Goal: Task Accomplishment & Management: Complete application form

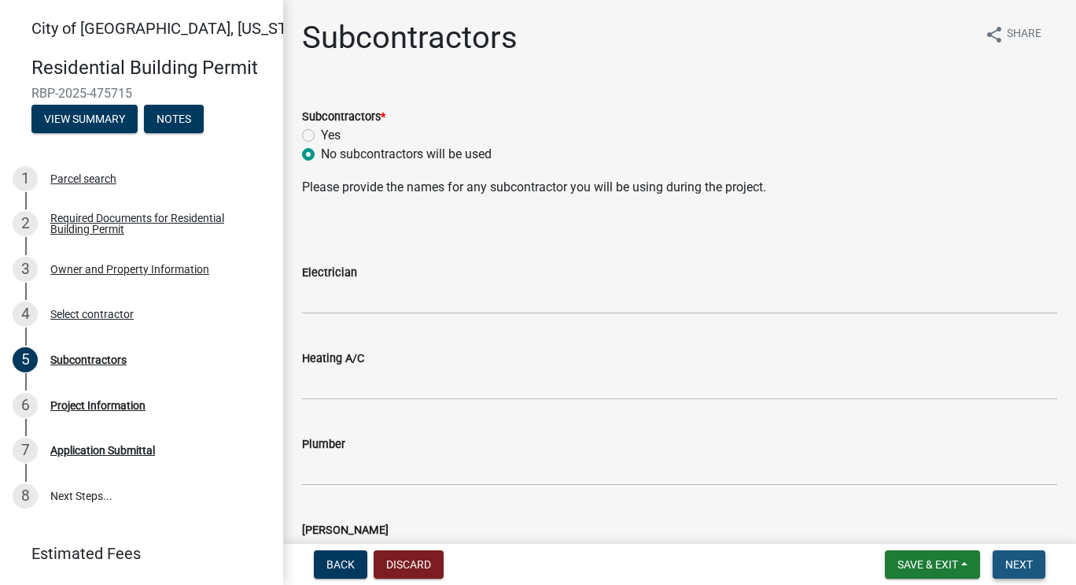
click at [1029, 559] on span "Next" at bounding box center [1019, 564] width 28 height 13
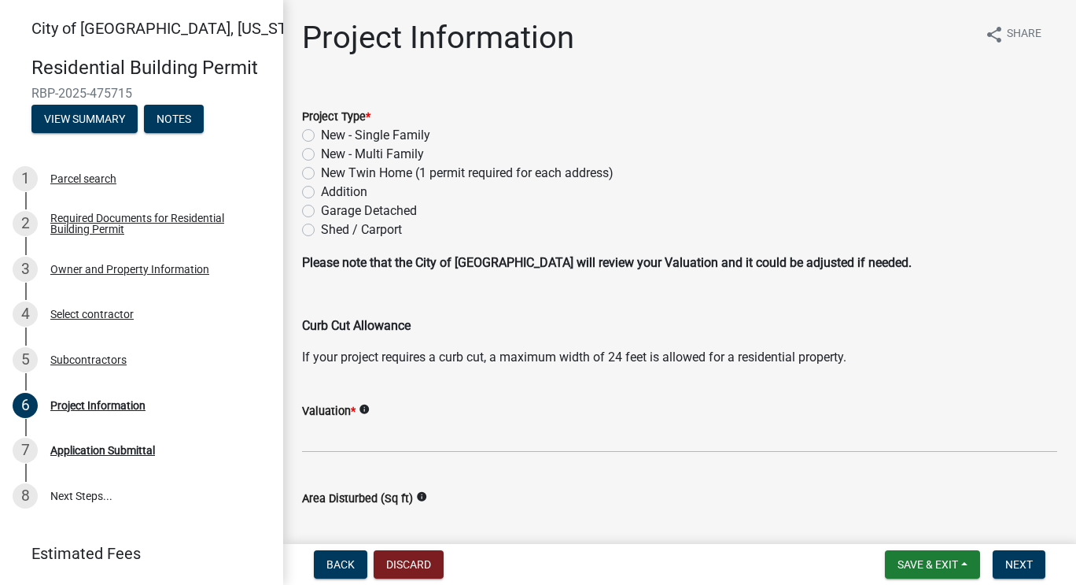
click at [321, 132] on label "New - Single Family" at bounding box center [375, 135] width 109 height 19
click at [321, 132] on input "New - Single Family" at bounding box center [326, 131] width 10 height 10
radio input "true"
click at [335, 567] on span "Back" at bounding box center [340, 564] width 28 height 13
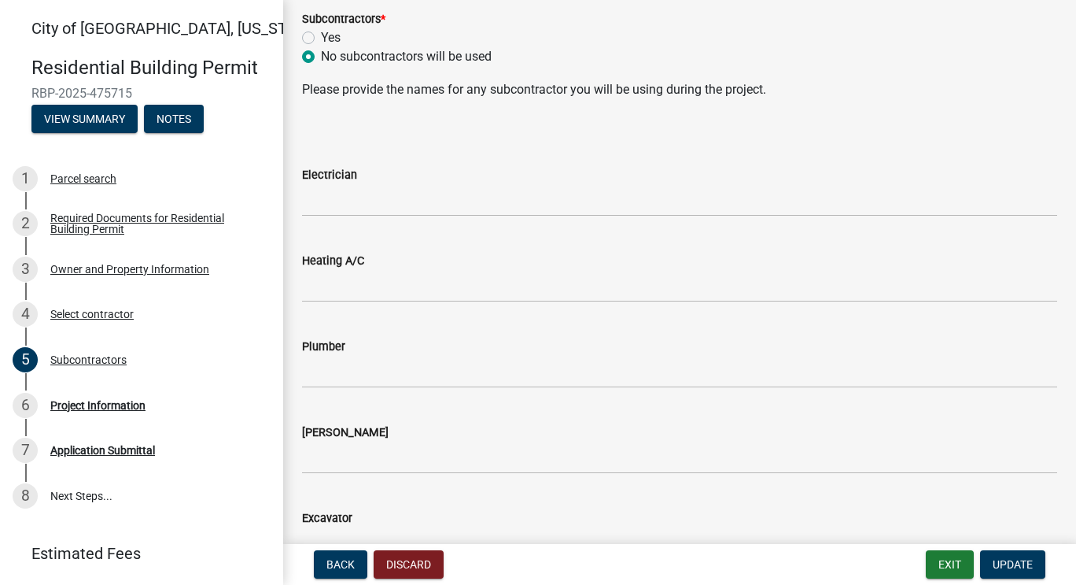
scroll to position [102, 0]
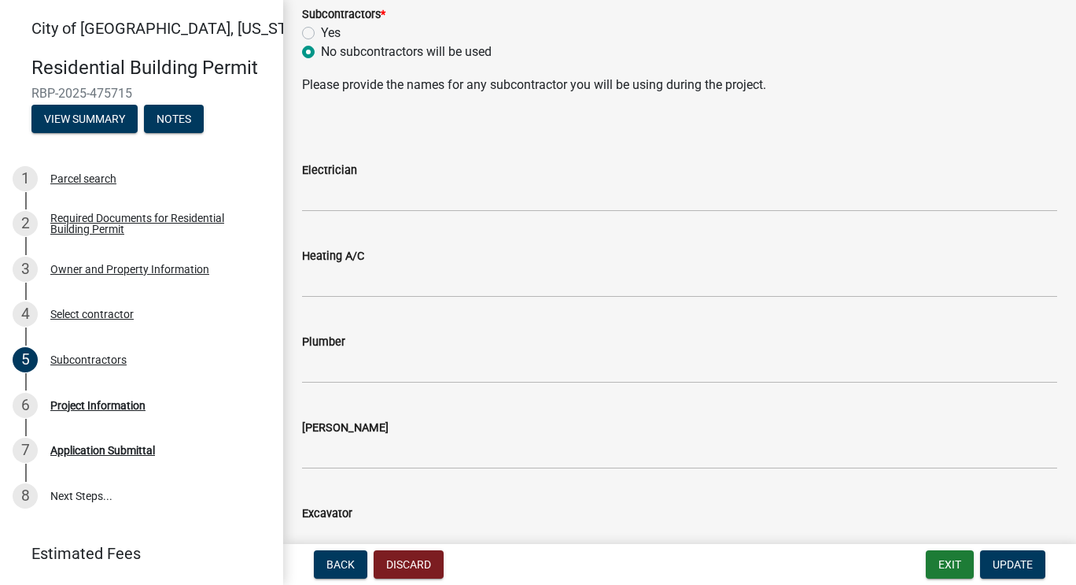
click at [321, 29] on label "Yes" at bounding box center [331, 33] width 20 height 19
click at [321, 29] on input "Yes" at bounding box center [326, 29] width 10 height 10
radio input "true"
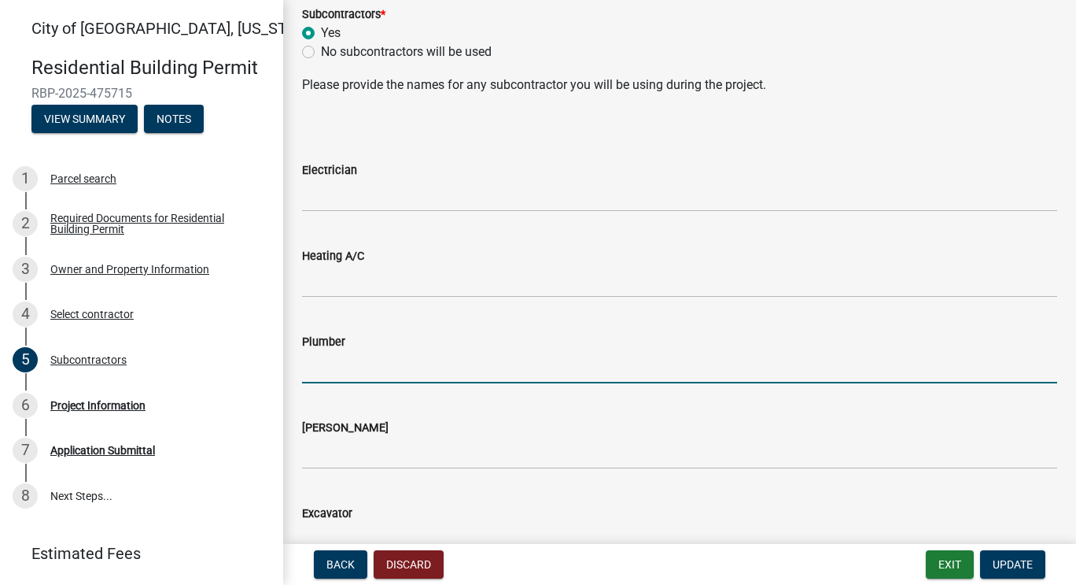
click at [351, 364] on input "Plumber" at bounding box center [679, 367] width 755 height 32
click at [346, 369] on input "Plumber" at bounding box center [679, 367] width 755 height 32
type input "b"
type input "B"
click at [321, 51] on label "No subcontractors will be used" at bounding box center [406, 51] width 171 height 19
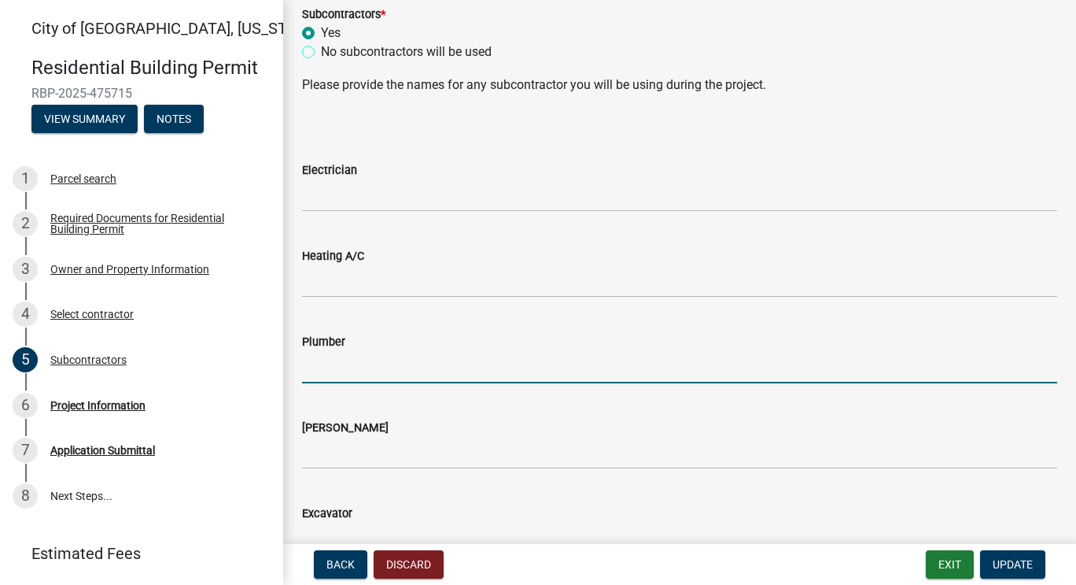
click at [321, 51] on input "No subcontractors will be used" at bounding box center [326, 47] width 10 height 10
radio input "true"
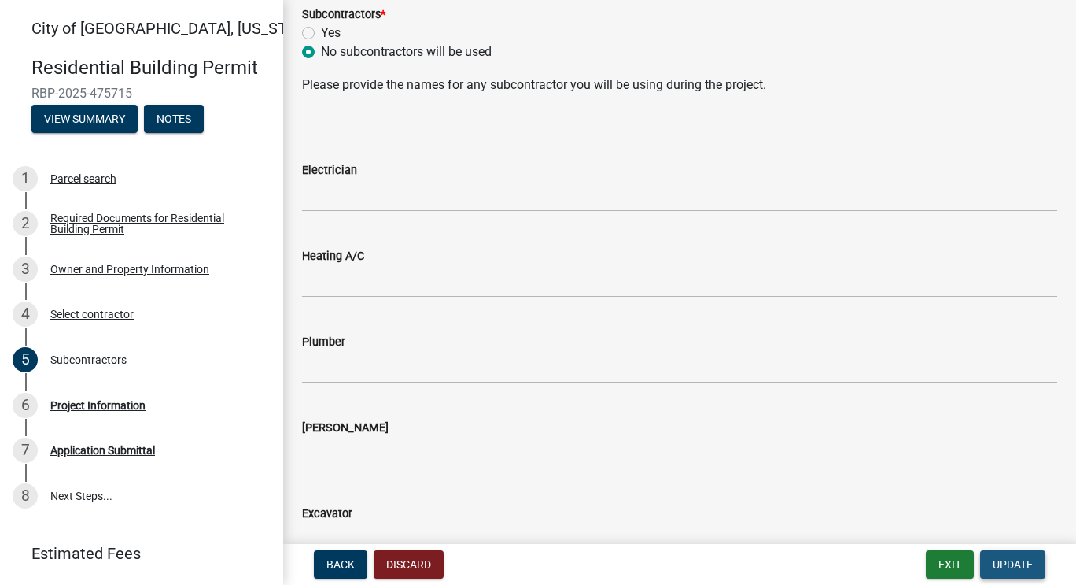
click at [1027, 563] on span "Update" at bounding box center [1013, 564] width 40 height 13
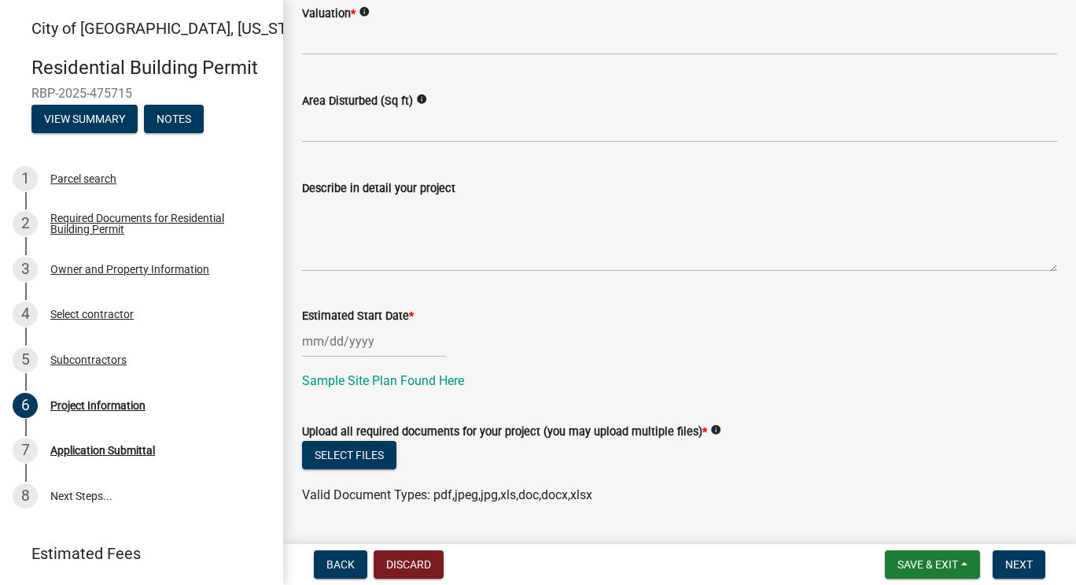
scroll to position [398, 0]
click at [402, 349] on div at bounding box center [374, 340] width 144 height 32
select select "9"
select select "2025"
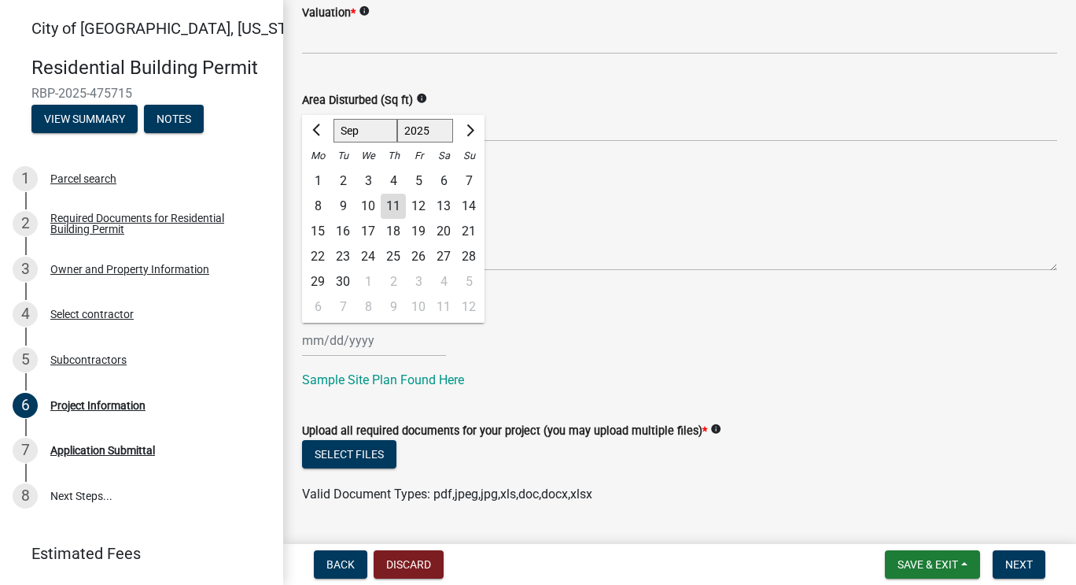
click at [320, 236] on div "15" at bounding box center [317, 231] width 25 height 25
type input "[DATE]"
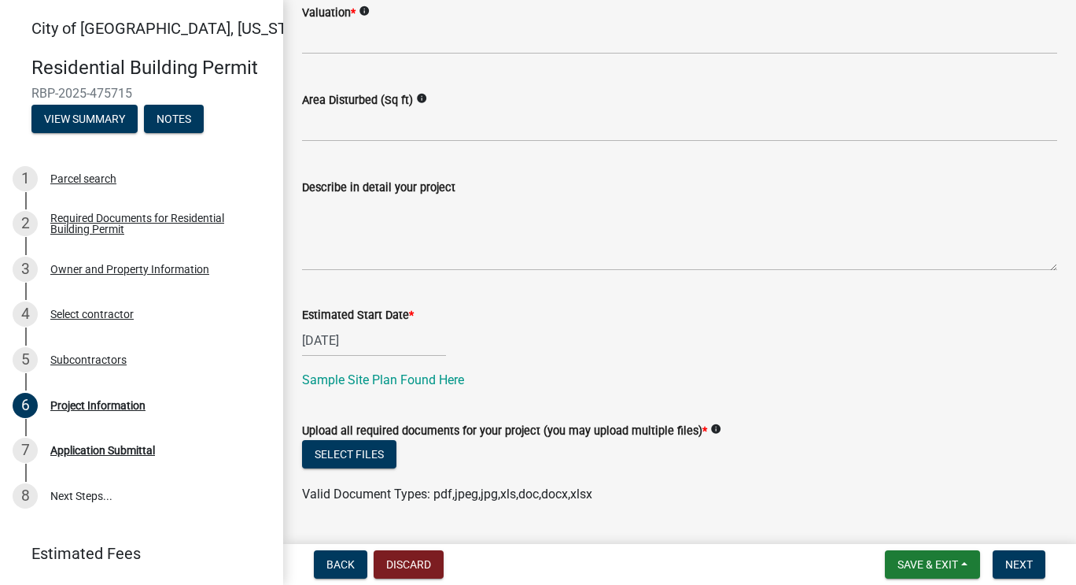
scroll to position [440, 0]
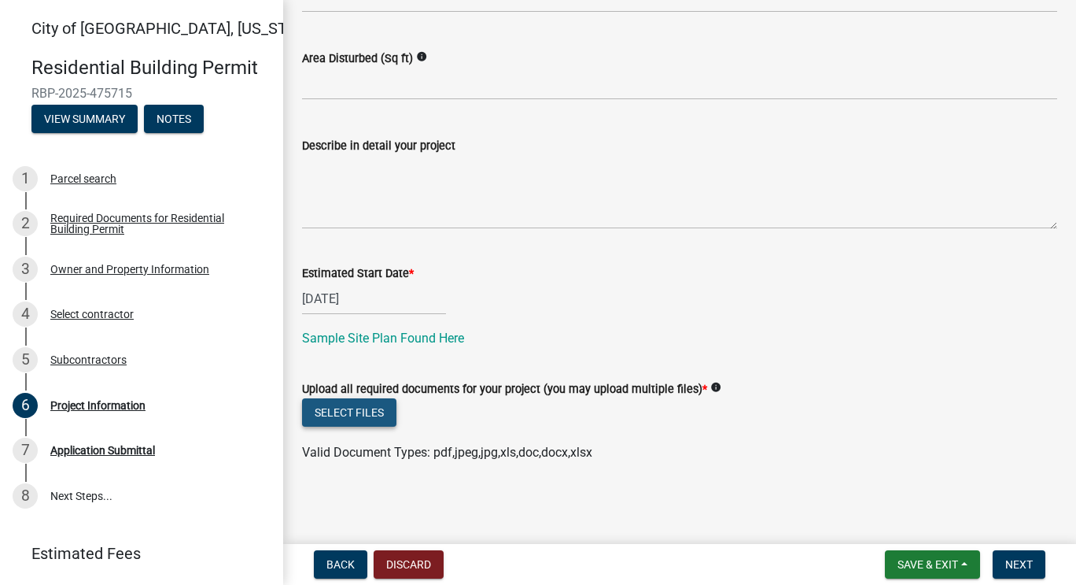
click at [367, 414] on button "Select files" at bounding box center [349, 412] width 94 height 28
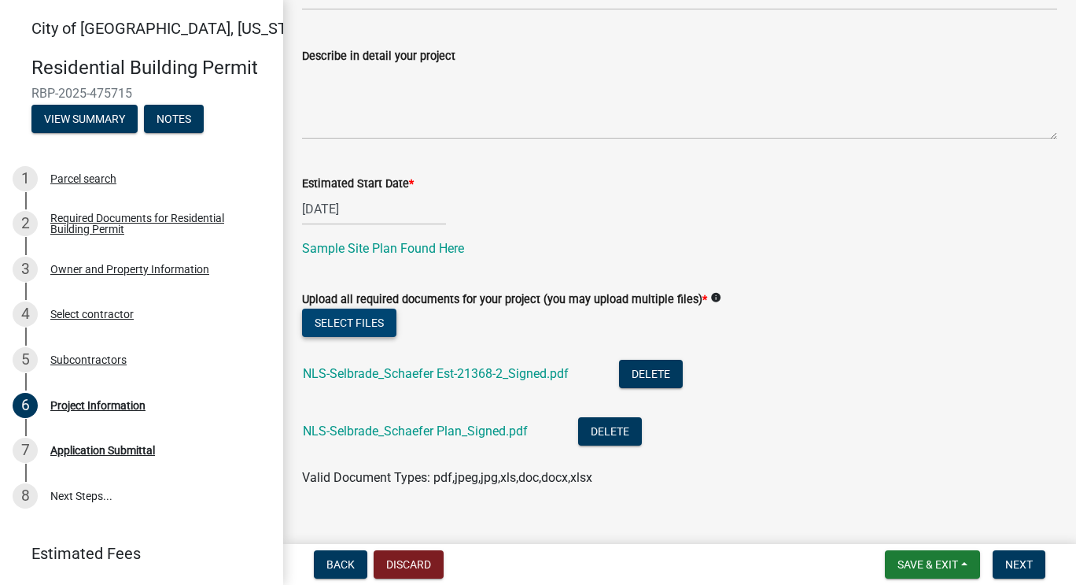
scroll to position [555, 0]
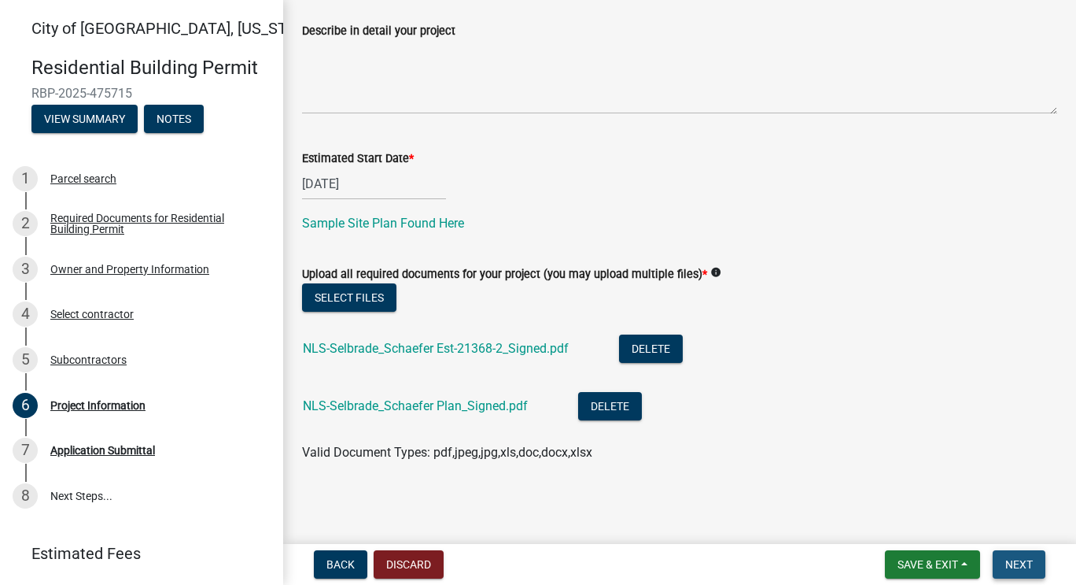
click at [1015, 560] on span "Next" at bounding box center [1019, 564] width 28 height 13
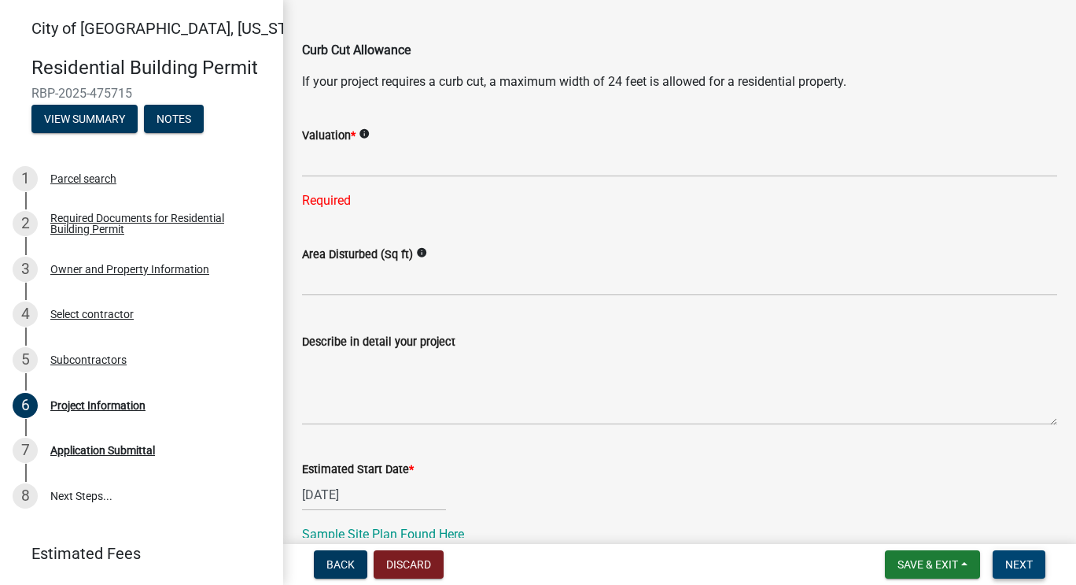
scroll to position [276, 0]
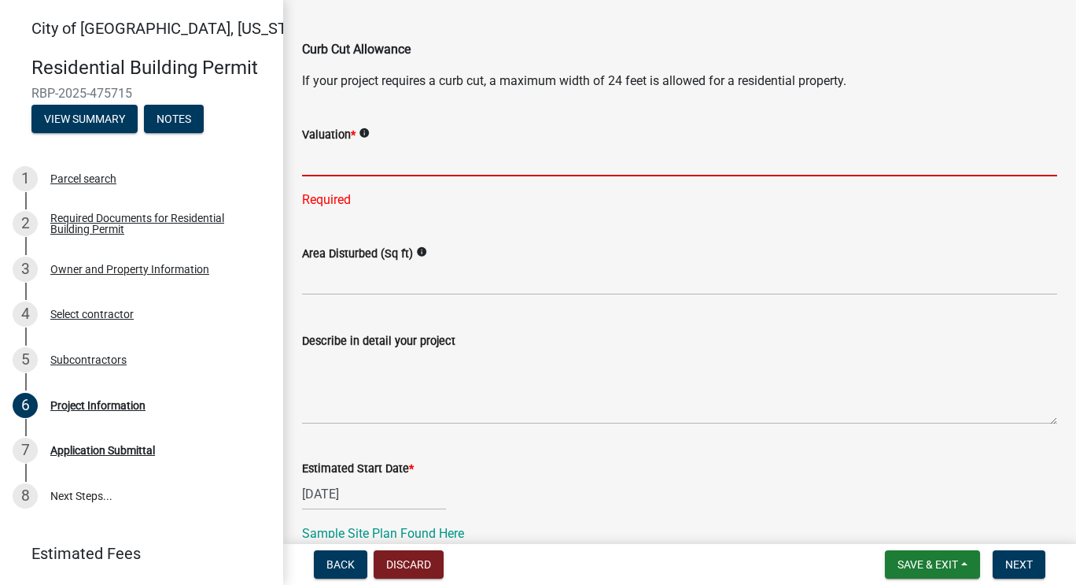
click at [500, 164] on input "text" at bounding box center [679, 160] width 755 height 32
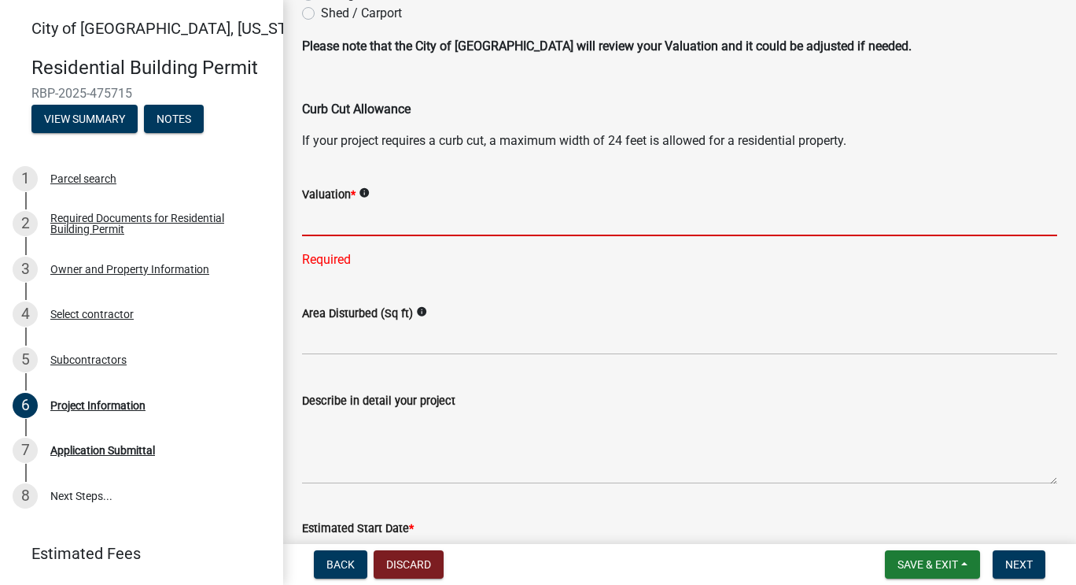
scroll to position [216, 0]
type input "3"
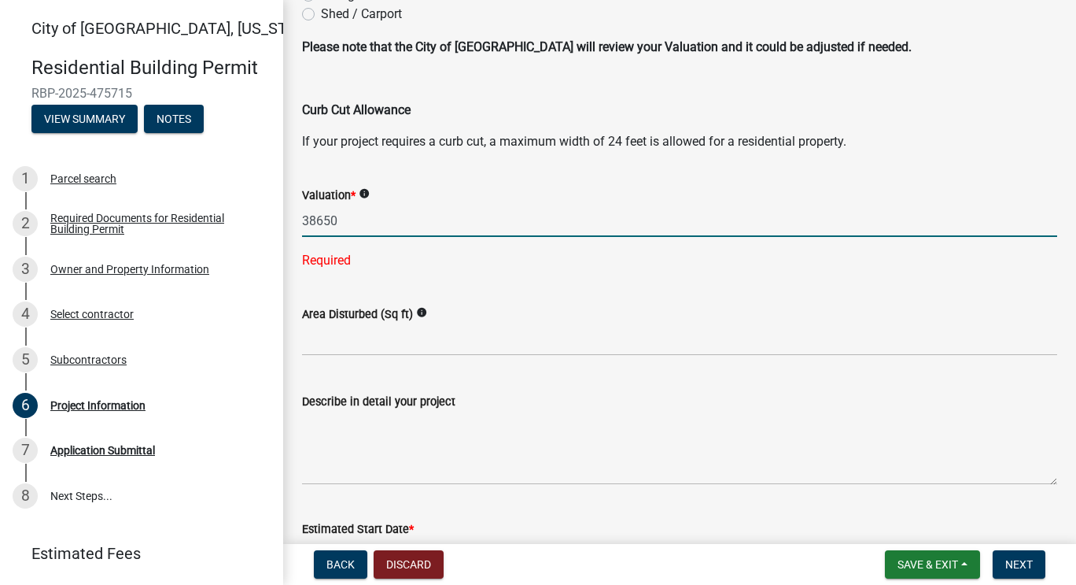
type input "38650"
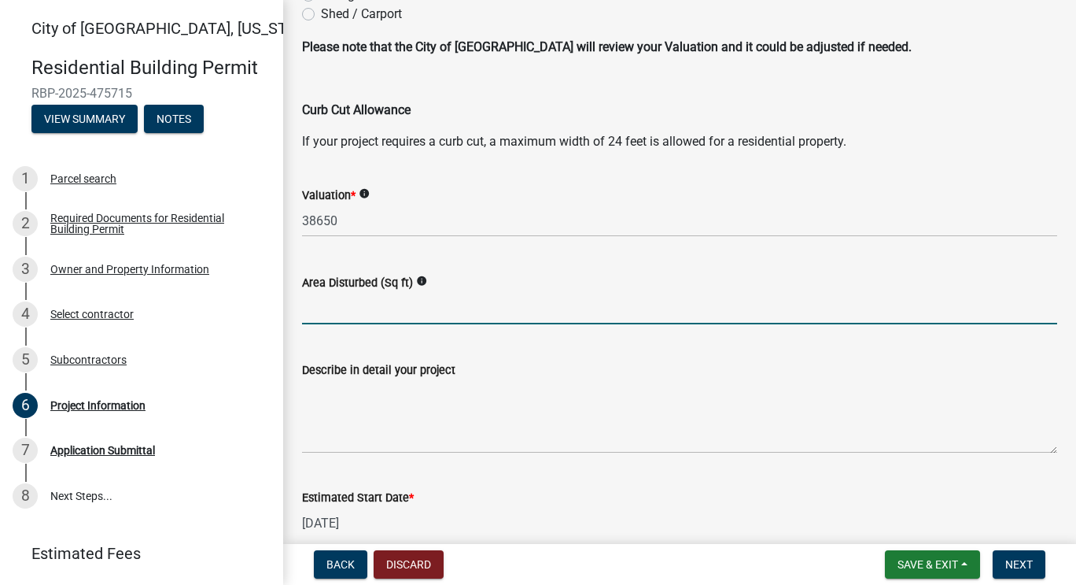
click at [411, 352] on wm-data-entity-input-list "Project Type * New - Single Family New - Multi Family New Twin Home (1 permit r…" at bounding box center [679, 344] width 755 height 943
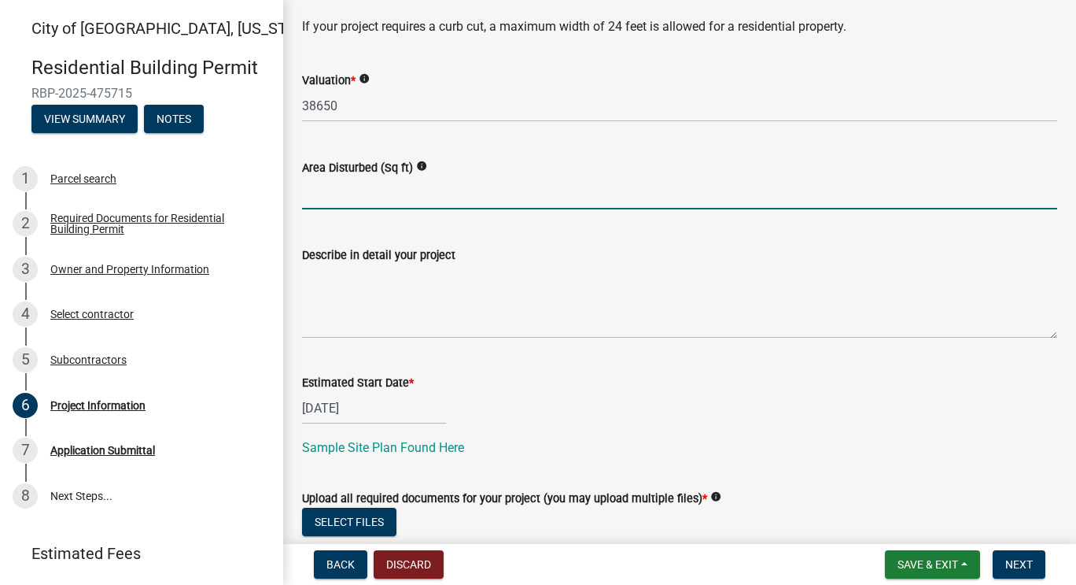
scroll to position [331, 0]
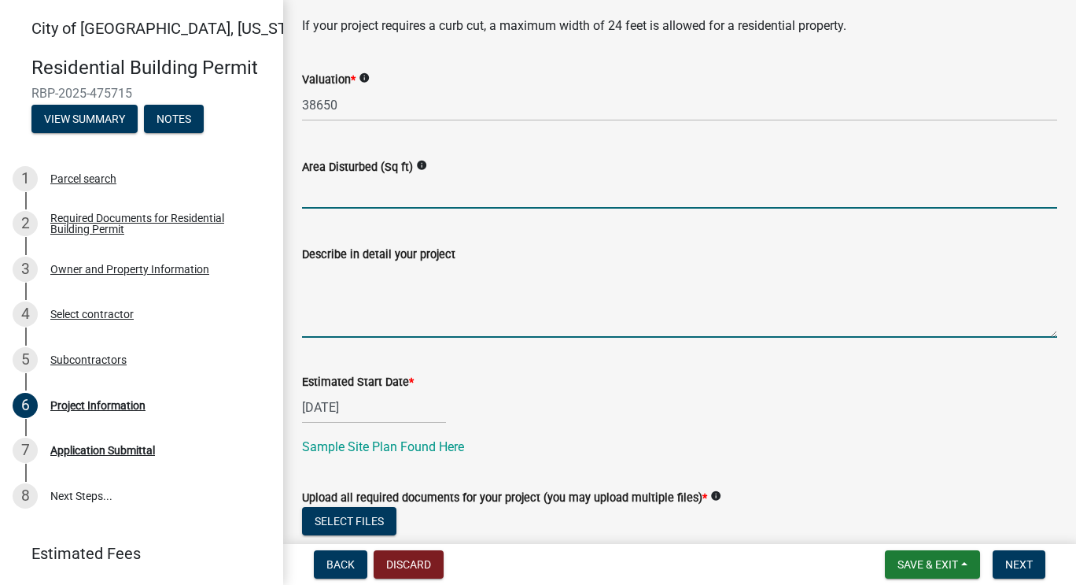
click at [457, 336] on textarea "Describe in detail your project" at bounding box center [679, 301] width 755 height 74
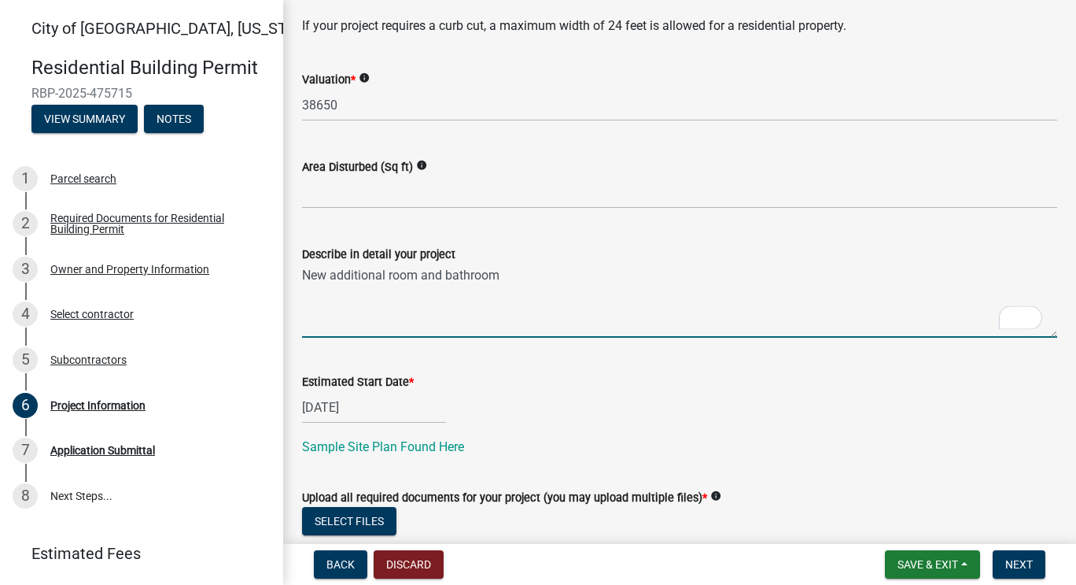
click at [388, 276] on textarea "New additional room and bathroom" at bounding box center [679, 301] width 755 height 74
click at [618, 271] on textarea "New additional bedroom and bathroom" at bounding box center [679, 301] width 755 height 74
click at [489, 321] on textarea "New additional bedroom and bathroom shell" at bounding box center [679, 301] width 755 height 74
type textarea "New additional bedroom and bathroom shell"
click at [431, 408] on div "[DATE]" at bounding box center [374, 407] width 144 height 32
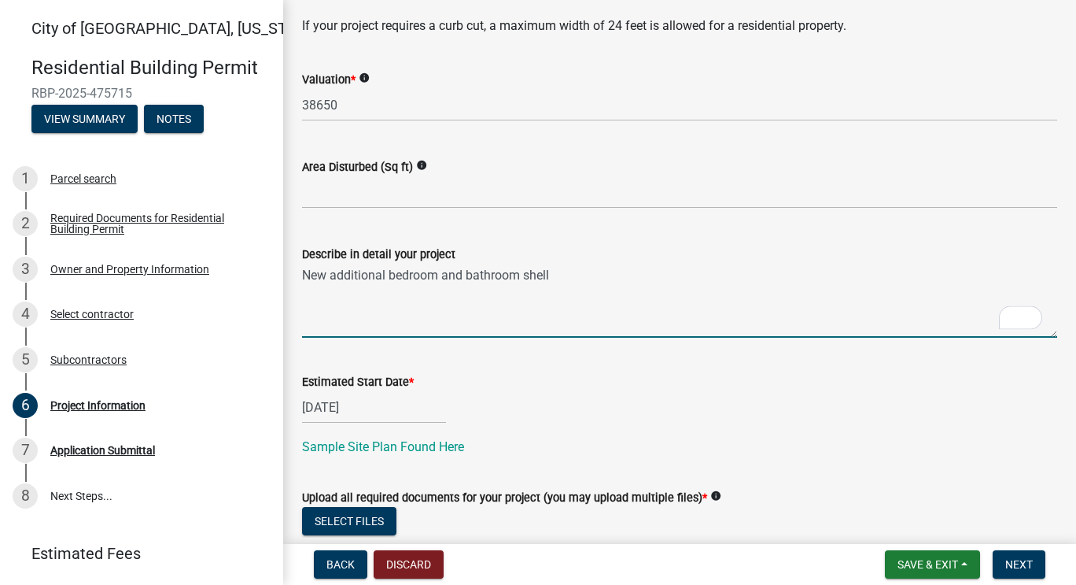
select select "9"
select select "2025"
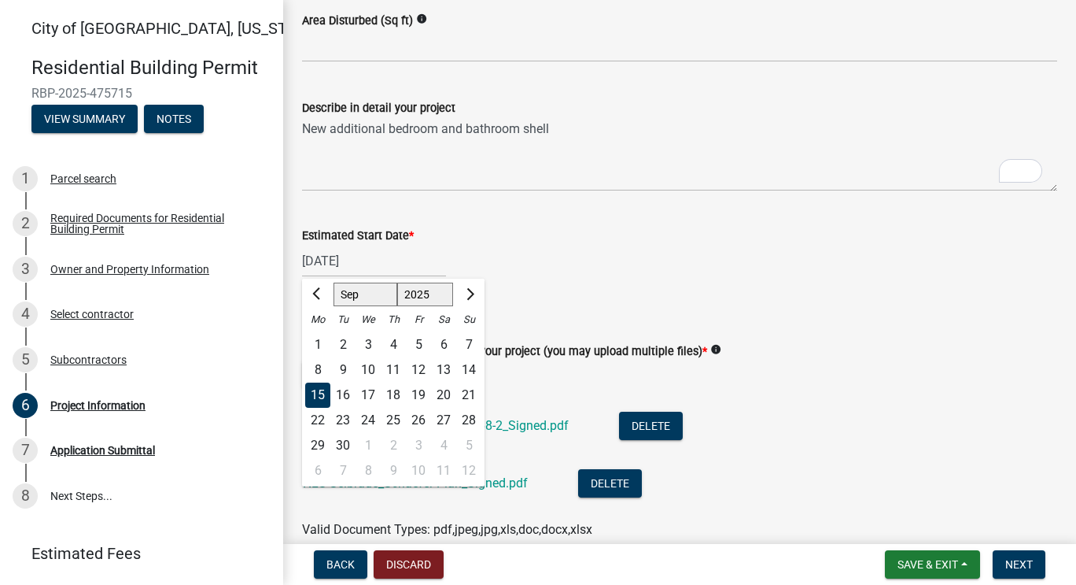
scroll to position [478, 0]
drag, startPoint x: 431, startPoint y: 408, endPoint x: 757, endPoint y: 300, distance: 343.3
click at [757, 300] on p "Sample Site Plan Found Here" at bounding box center [679, 299] width 755 height 19
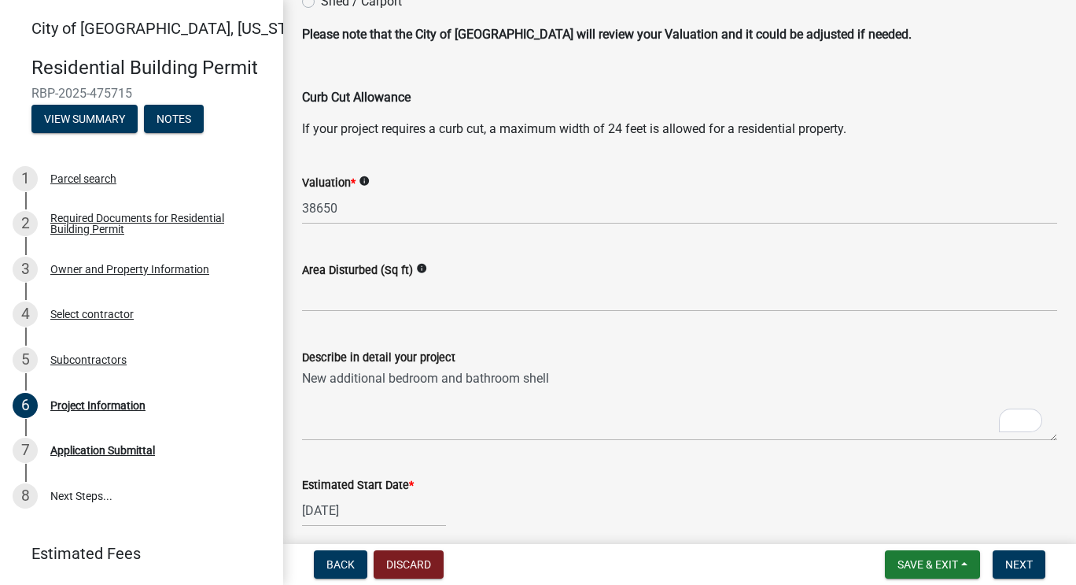
scroll to position [231, 0]
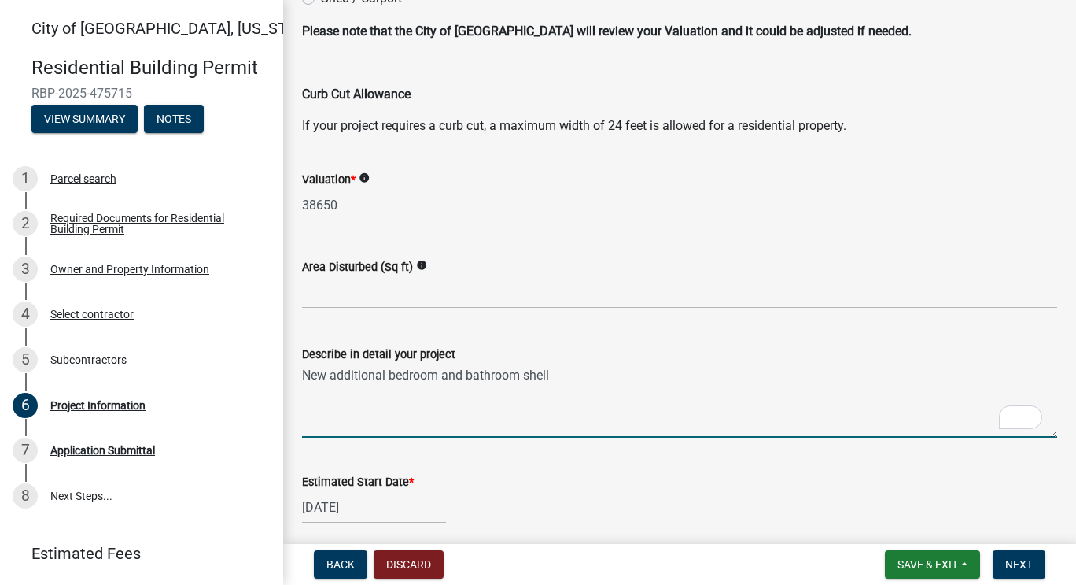
drag, startPoint x: 302, startPoint y: 372, endPoint x: 338, endPoint y: 374, distance: 35.4
click at [338, 374] on textarea "New additional bedroom and bathroom shell" at bounding box center [679, 400] width 755 height 74
click at [558, 371] on textarea "Additional bedroom and bathroom shell" at bounding box center [679, 400] width 755 height 74
click at [842, 382] on textarea "Additional bedroom and bathroom shell above the existing 16x20 family room with…" at bounding box center [679, 400] width 755 height 74
drag, startPoint x: 411, startPoint y: 375, endPoint x: 436, endPoint y: 377, distance: 24.4
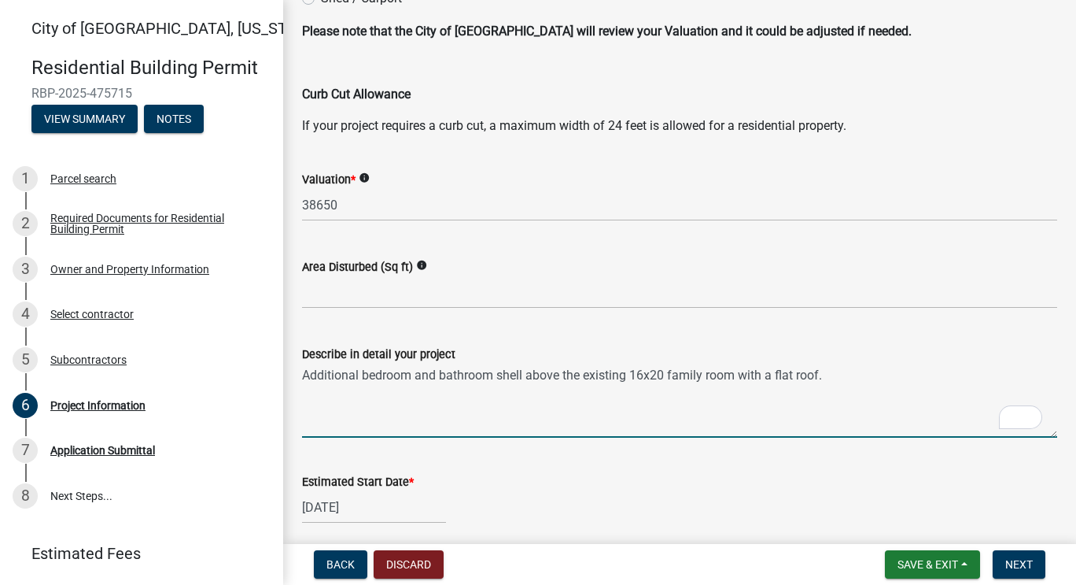
click at [436, 377] on textarea "Additional bedroom and bathroom shell above the existing 16x20 family room with…" at bounding box center [679, 400] width 755 height 74
click at [471, 377] on textarea "Additional bedroom and bathroom shell above the existing 16x20 family room with…" at bounding box center [679, 400] width 755 height 74
click at [527, 379] on textarea "Additional bedroom and bathroom shell above the existing 16x20 family room with…" at bounding box center [679, 400] width 755 height 74
click at [847, 374] on textarea "Additional bedroom and bathroom shell with covered porch above the existing 16x…" at bounding box center [679, 400] width 755 height 74
drag, startPoint x: 323, startPoint y: 389, endPoint x: 307, endPoint y: 389, distance: 16.5
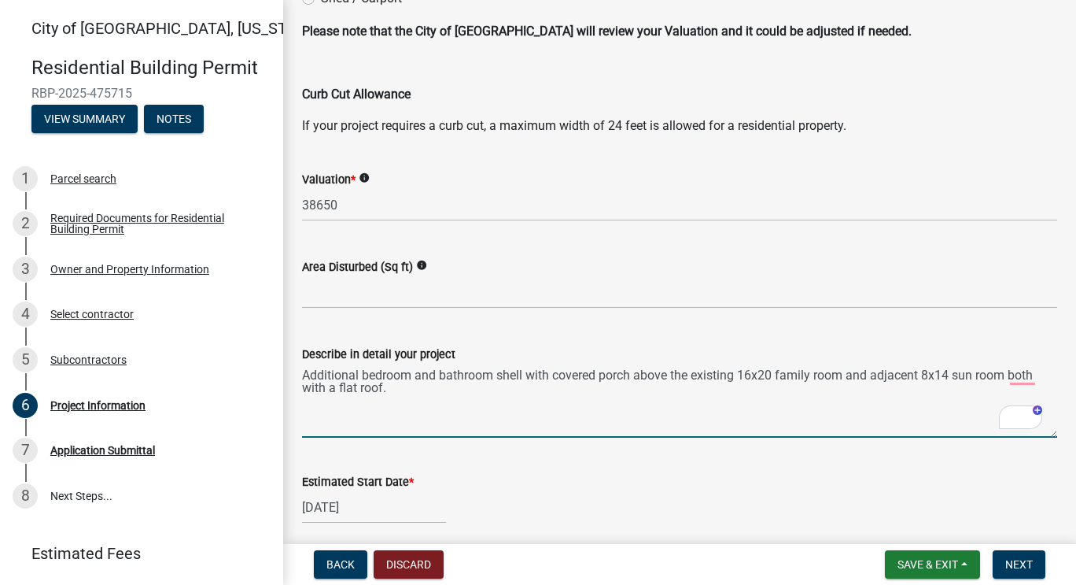
click at [307, 389] on textarea "Additional bedroom and bathroom shell with covered porch above the existing 16x…" at bounding box center [679, 400] width 755 height 74
drag, startPoint x: 428, startPoint y: 393, endPoint x: 288, endPoint y: 361, distance: 143.7
click at [288, 361] on div "Project Information share Share Project Type * New - Single Family New - Multi …" at bounding box center [679, 301] width 793 height 1026
paste textarea "n additional bedroom and bathroom shell will be built with a covered porch abov…"
type textarea "An additional bedroom and bathroom shell will be built with a covered porch abo…"
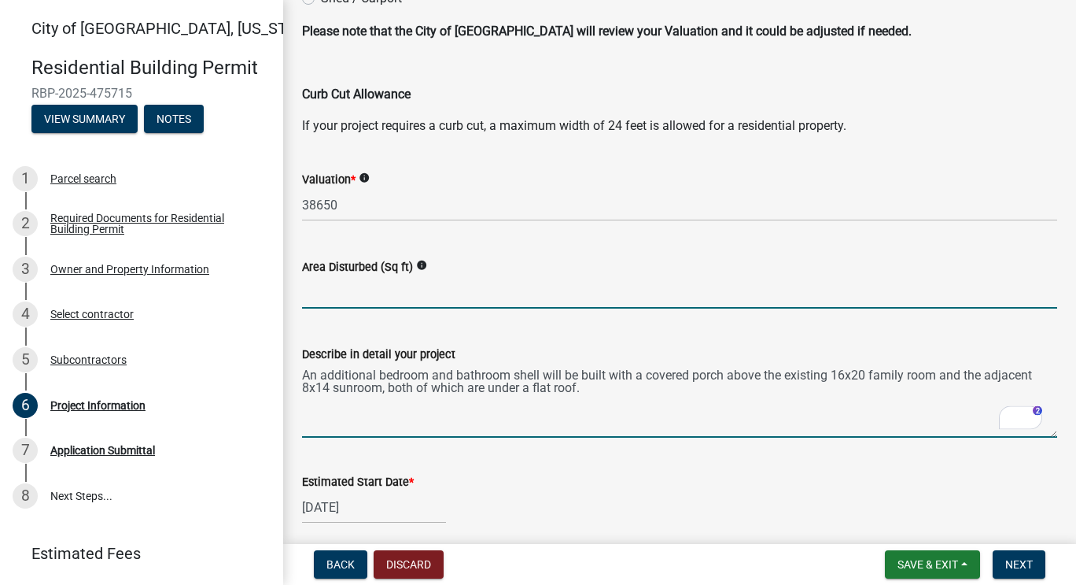
click at [425, 299] on input "text" at bounding box center [679, 292] width 755 height 32
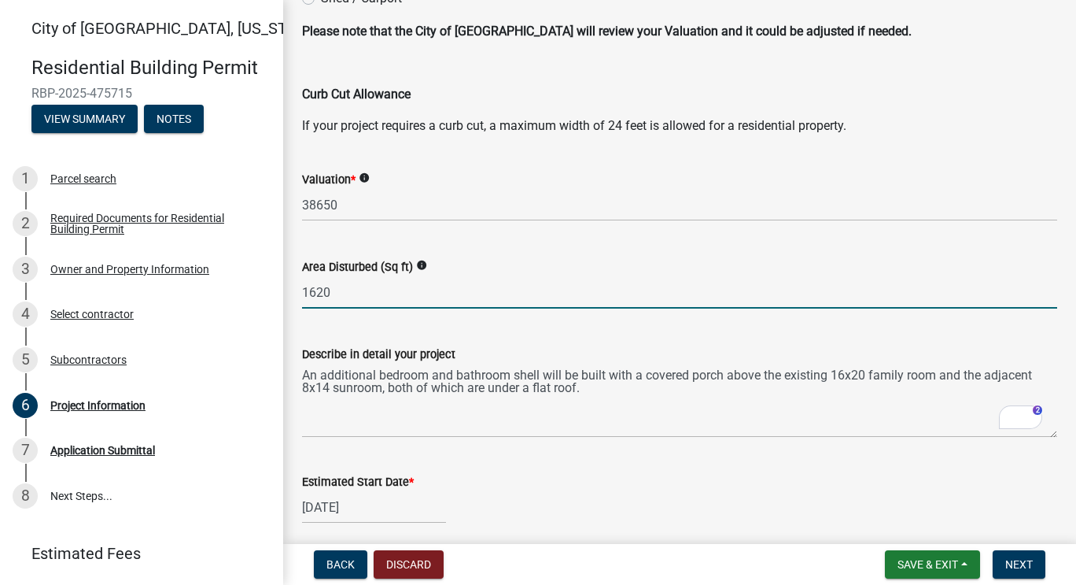
click at [315, 288] on input "1620" at bounding box center [679, 292] width 755 height 32
click at [308, 290] on input "-162010" at bounding box center [679, 292] width 755 height 32
drag, startPoint x: 361, startPoint y: 290, endPoint x: 270, endPoint y: 297, distance: 91.5
click at [270, 297] on div "[GEOGRAPHIC_DATA], [US_STATE] Residential Building Permit RBP-2025-475715 View …" at bounding box center [538, 292] width 1076 height 585
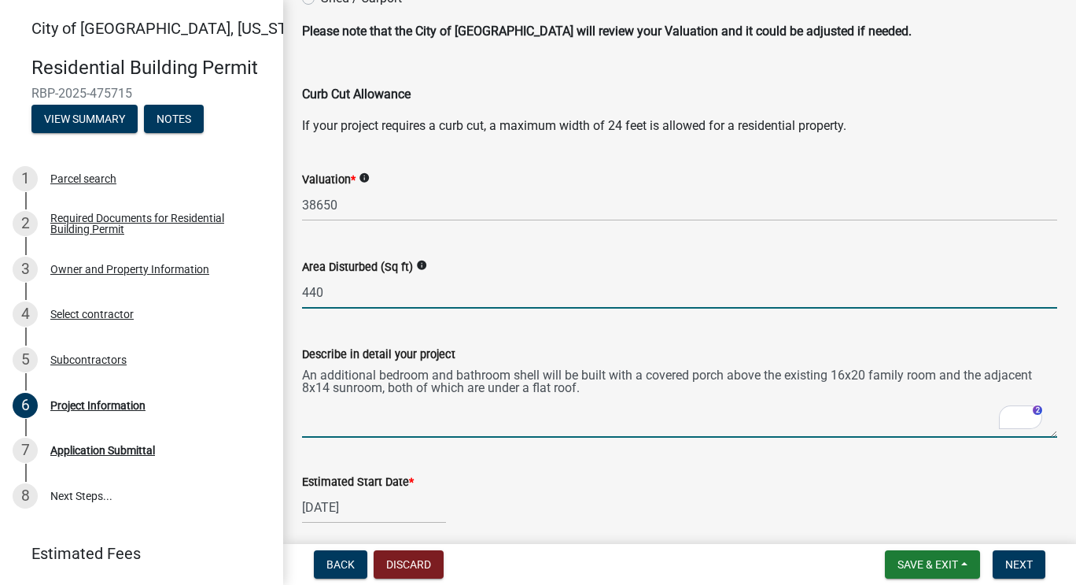
click at [389, 426] on textarea "An additional bedroom and bathroom shell will be built with a covered porch abo…" at bounding box center [679, 400] width 755 height 74
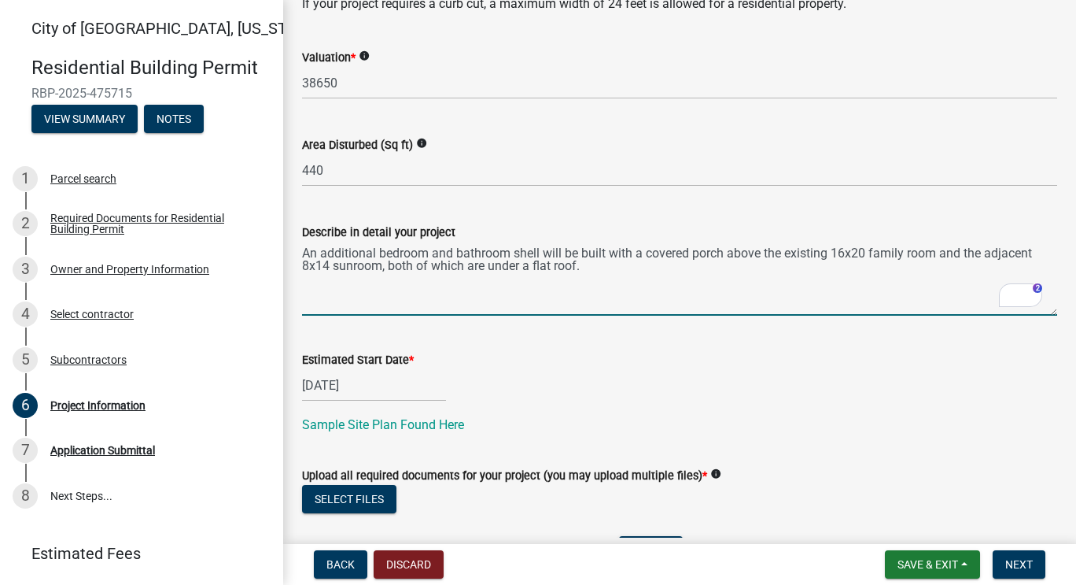
scroll to position [352, 0]
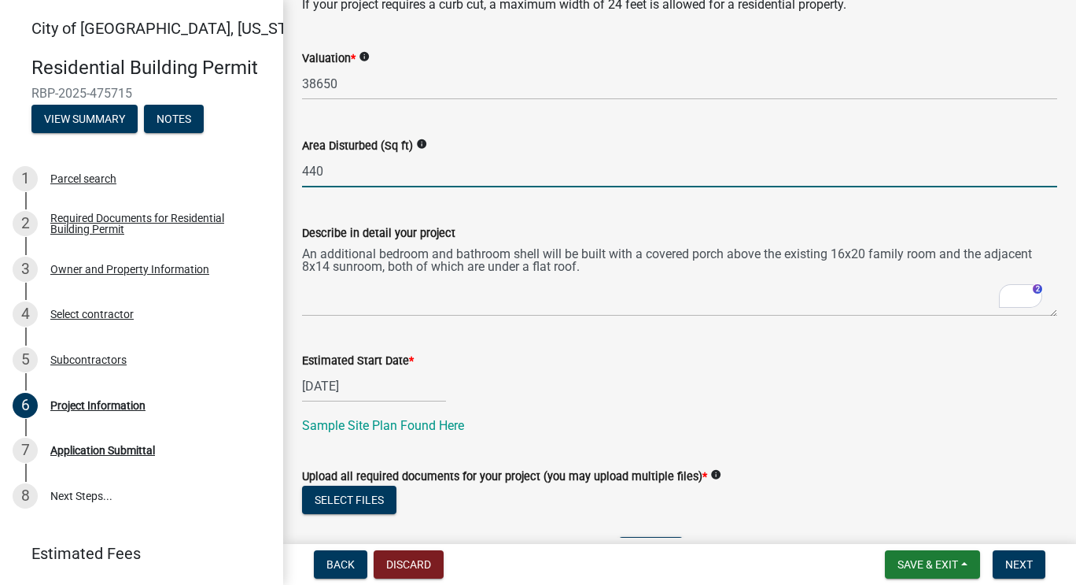
click at [333, 179] on input "440" at bounding box center [679, 171] width 755 height 32
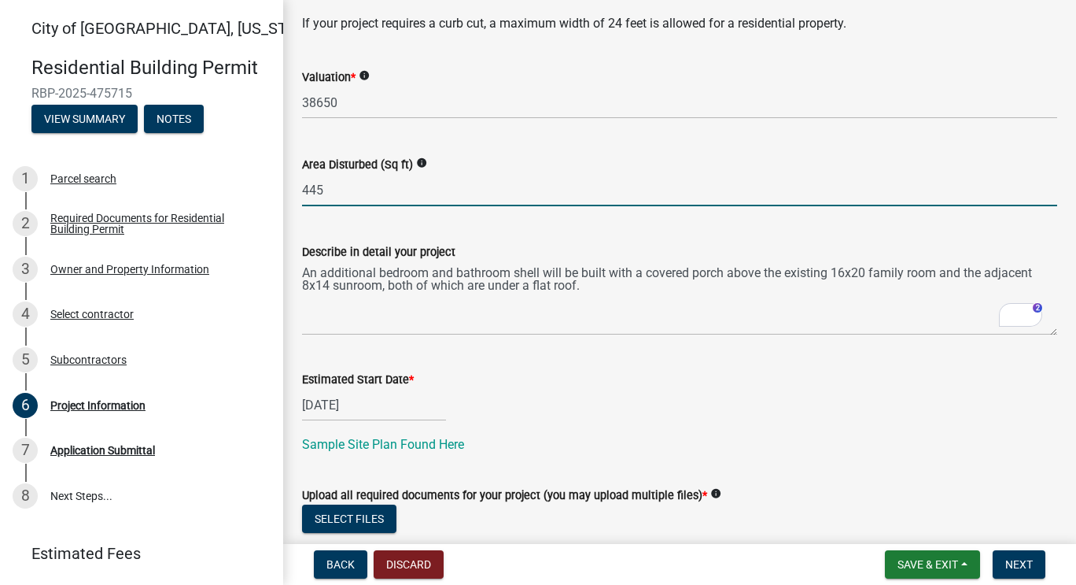
scroll to position [333, 0]
click at [306, 191] on input "445" at bounding box center [679, 191] width 755 height 32
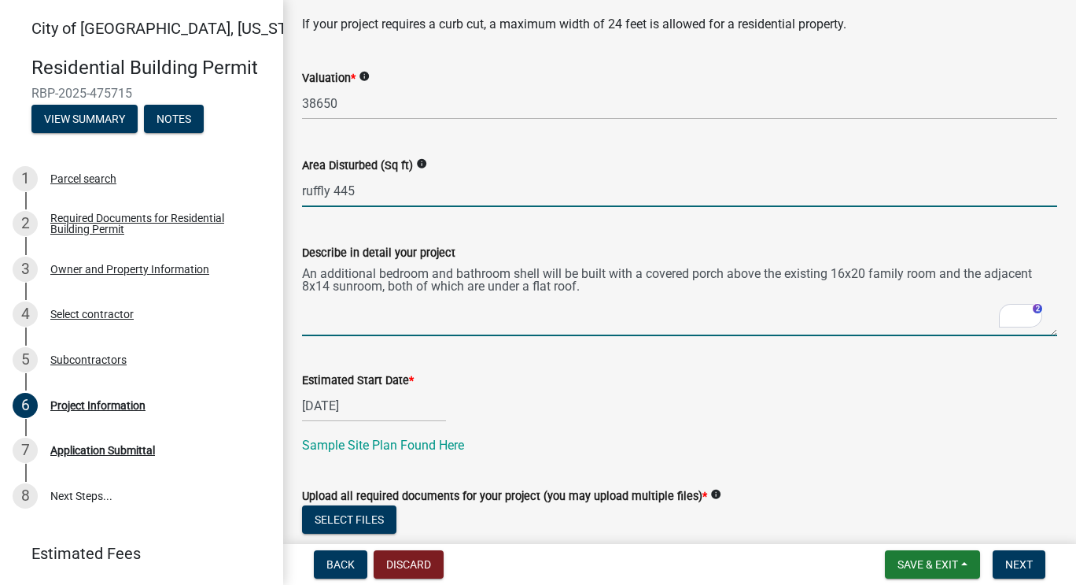
type input "445"
click at [404, 307] on textarea "An additional bedroom and bathroom shell will be built with a covered porch abo…" at bounding box center [679, 299] width 755 height 74
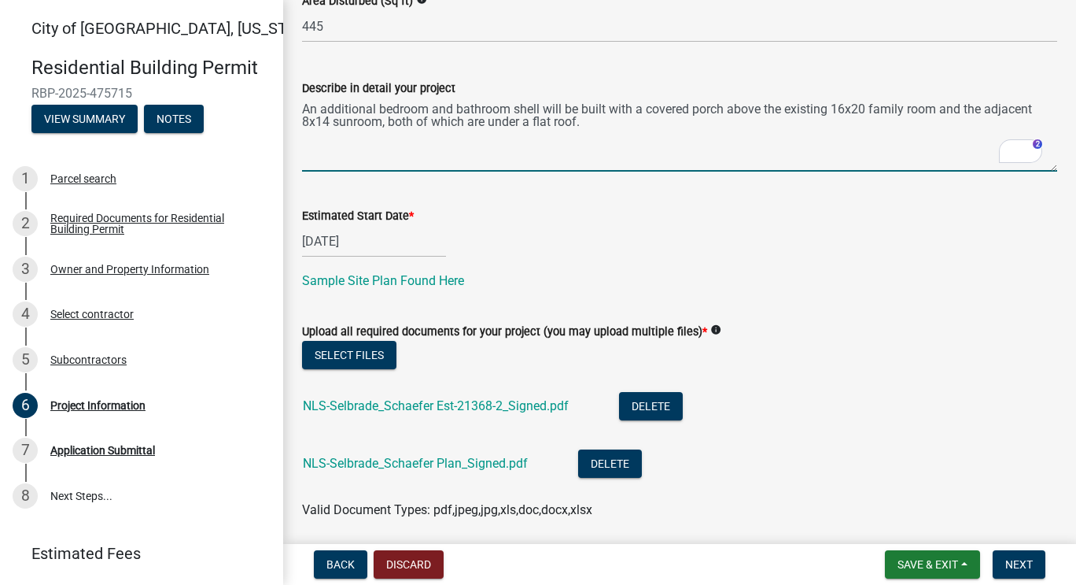
scroll to position [555, 0]
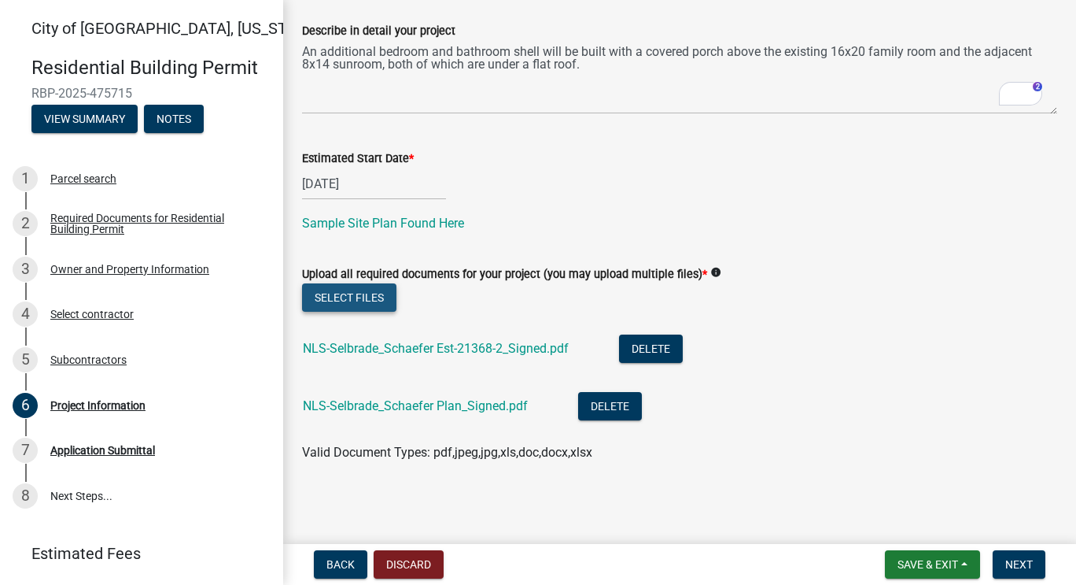
click at [338, 291] on button "Select files" at bounding box center [349, 297] width 94 height 28
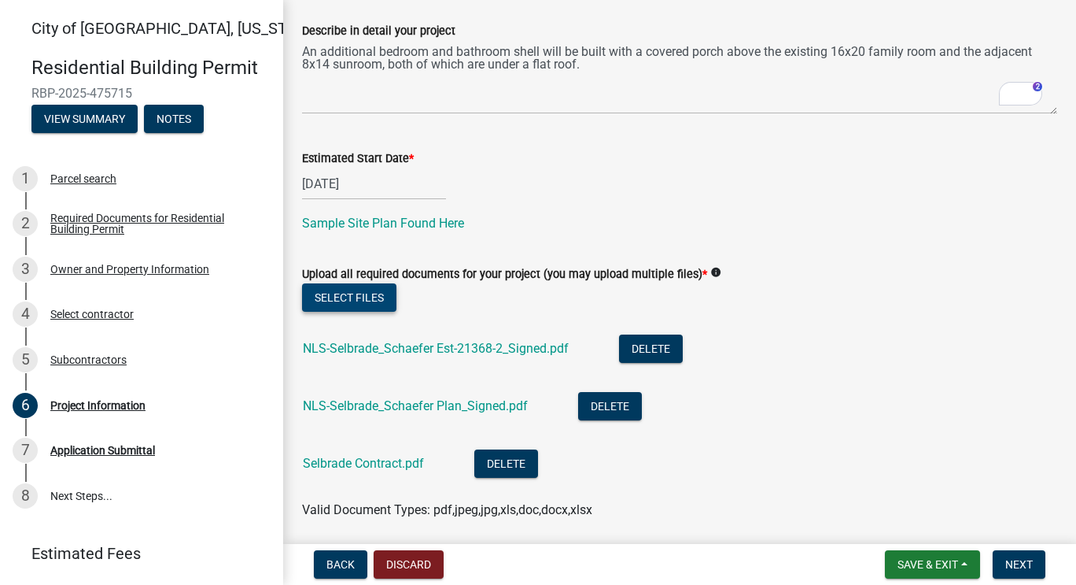
scroll to position [612, 0]
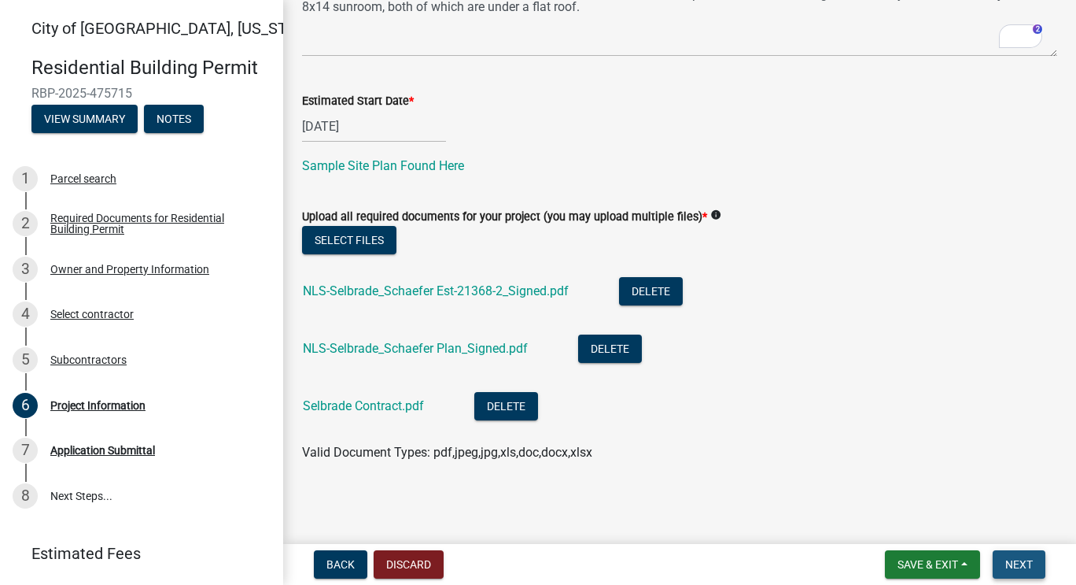
click at [1017, 557] on button "Next" at bounding box center [1019, 564] width 53 height 28
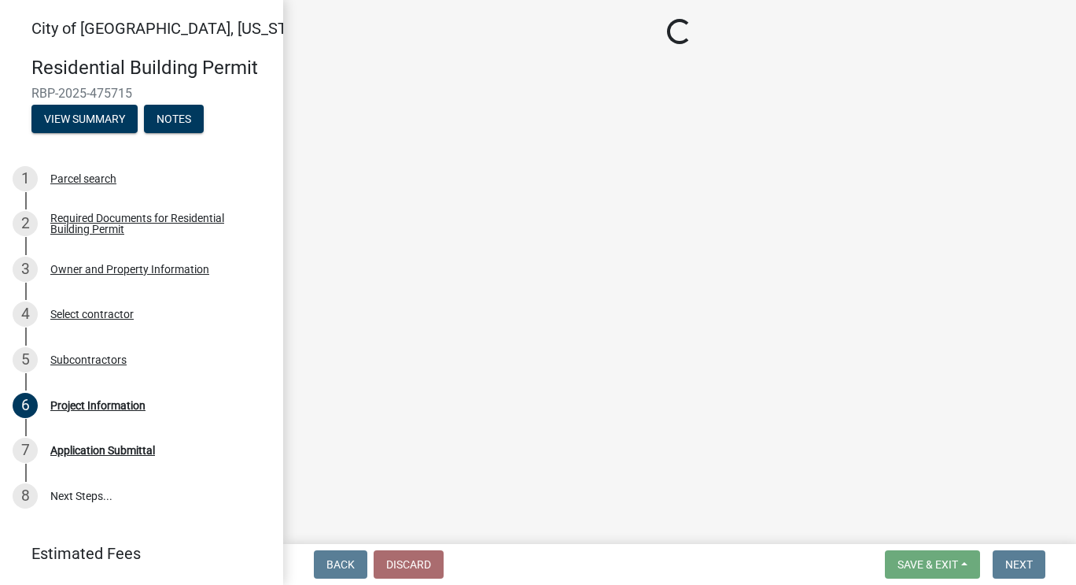
scroll to position [0, 0]
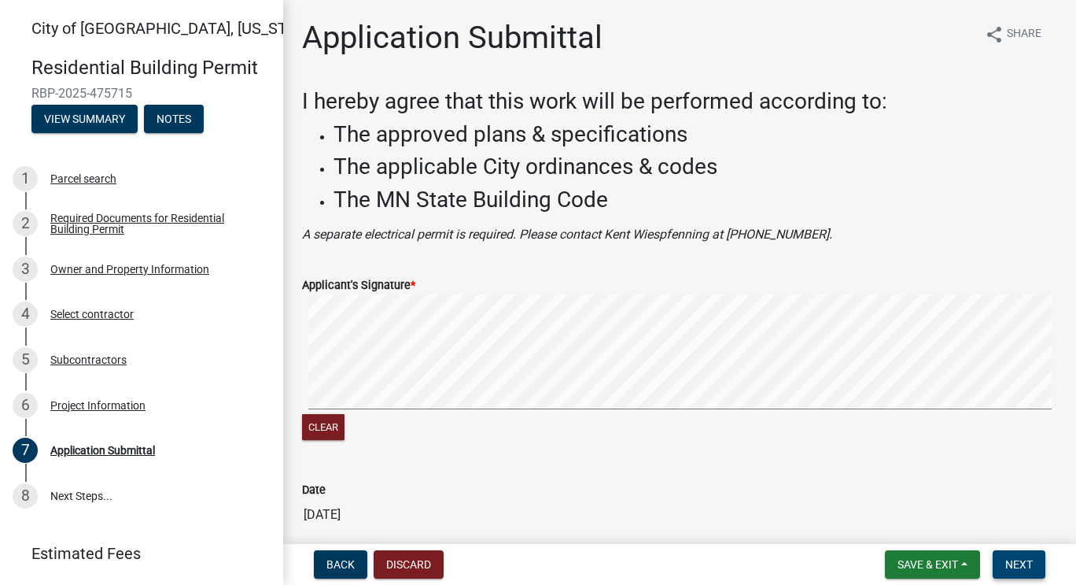
click at [1020, 563] on span "Next" at bounding box center [1019, 564] width 28 height 13
